Goal: Navigation & Orientation: Find specific page/section

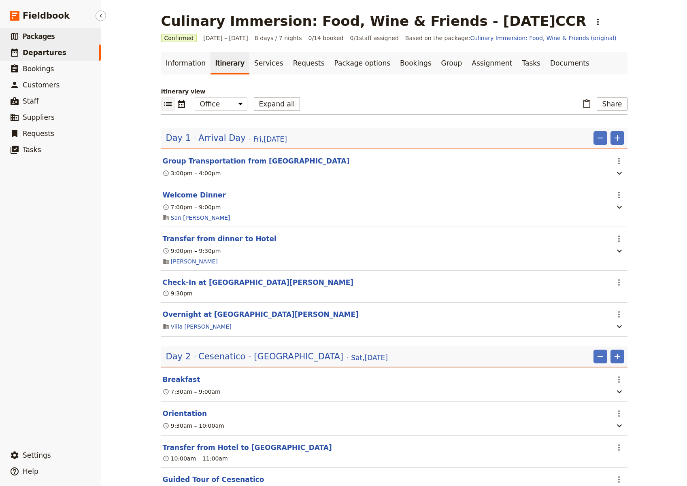
click at [38, 33] on span "Packages" at bounding box center [39, 36] width 32 height 8
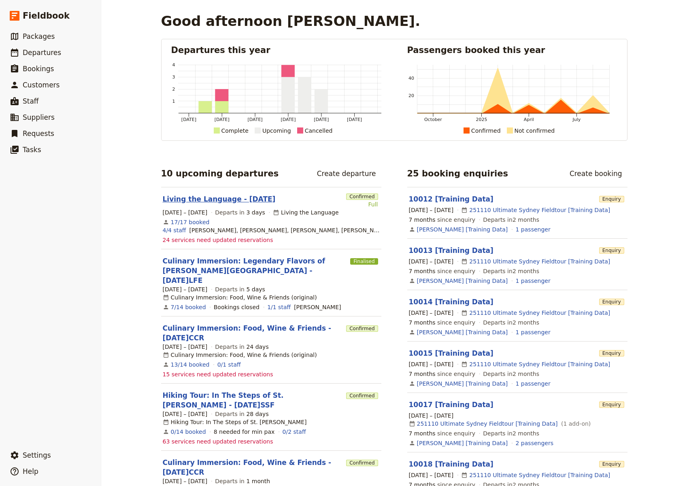
click at [230, 197] on link "Living the Language - [DATE]" at bounding box center [219, 199] width 113 height 10
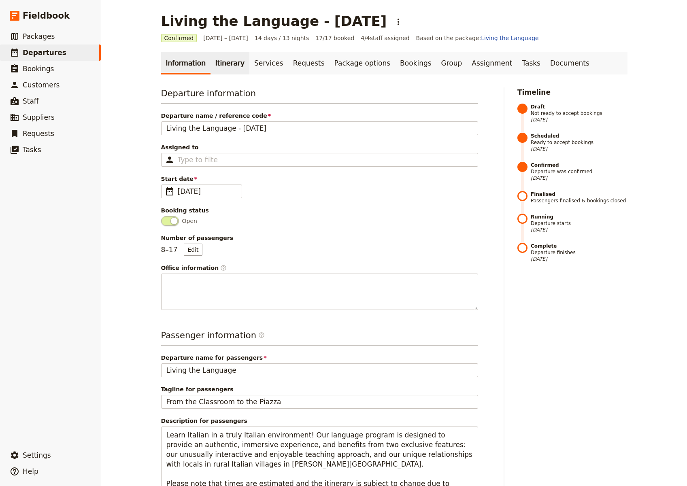
click at [231, 62] on link "Itinerary" at bounding box center [230, 63] width 39 height 23
